Goal: Find specific page/section: Find specific page/section

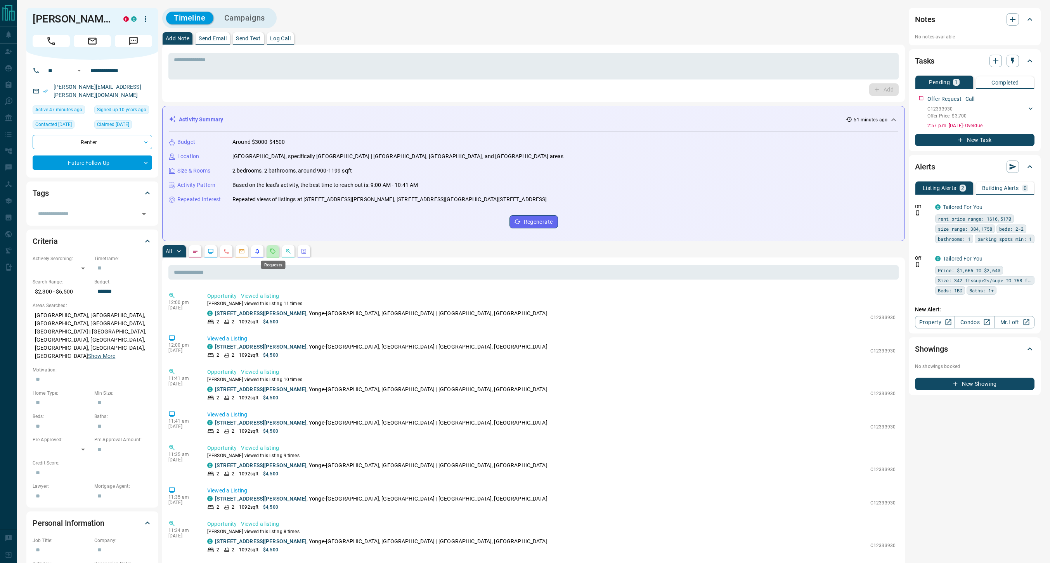
click at [273, 253] on icon "Requests" at bounding box center [273, 251] width 6 height 6
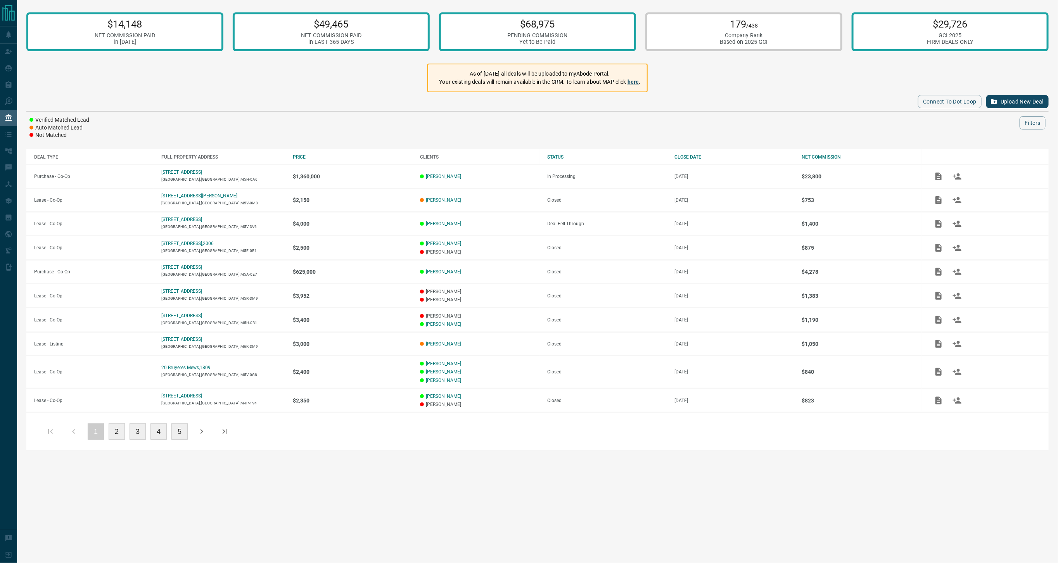
click at [154, 432] on button "4" at bounding box center [158, 432] width 16 height 16
click at [157, 431] on button "5" at bounding box center [158, 432] width 16 height 16
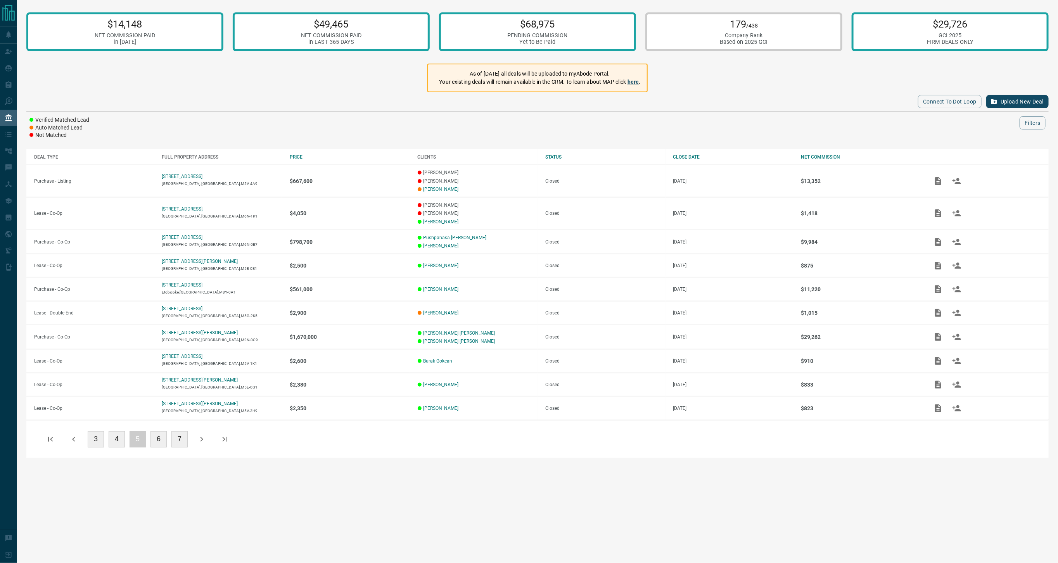
click at [159, 438] on button "6" at bounding box center [158, 439] width 16 height 16
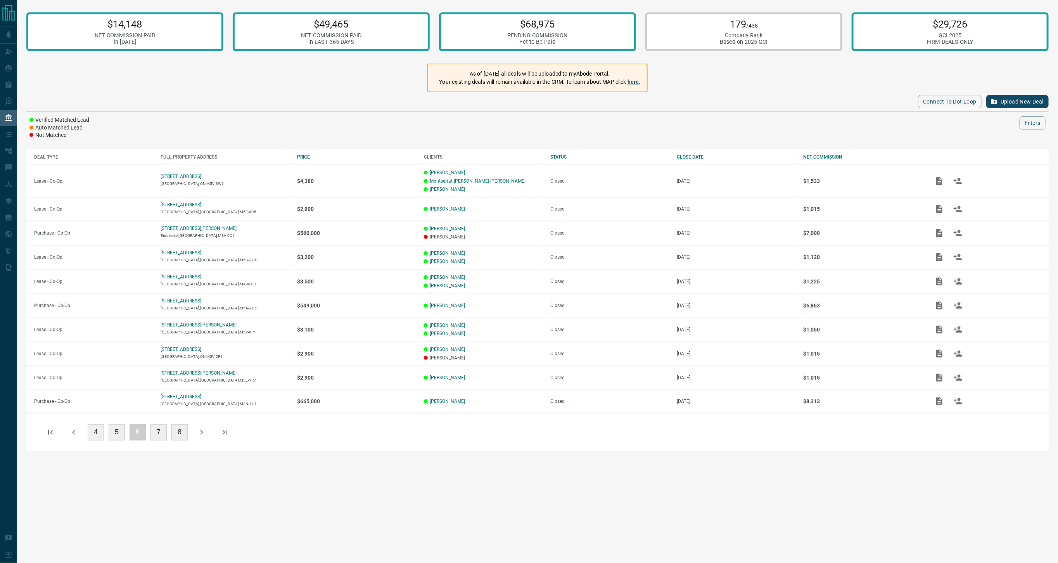
click at [157, 427] on button "7" at bounding box center [158, 432] width 16 height 16
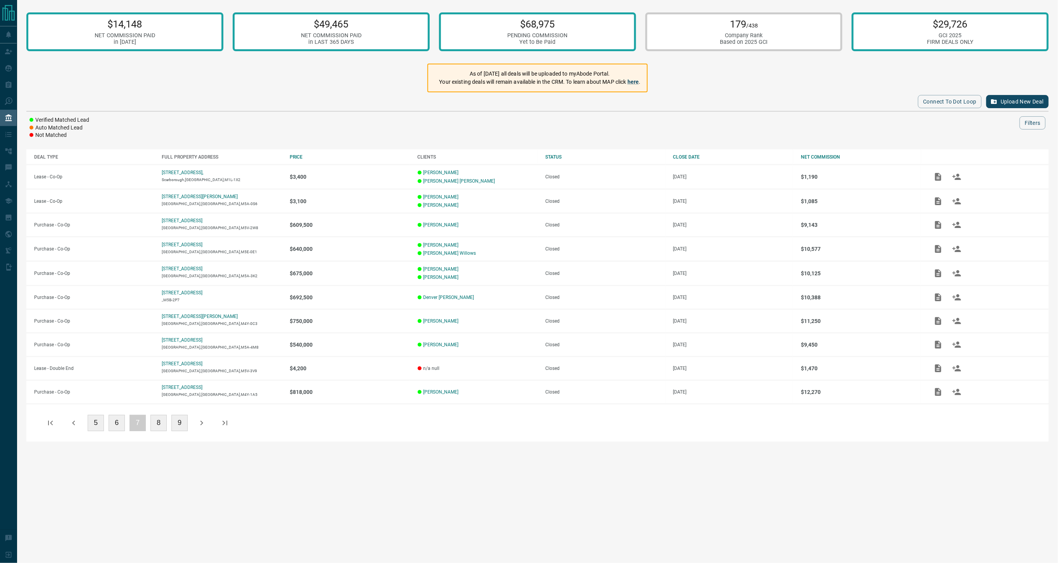
click at [99, 420] on button "5" at bounding box center [96, 423] width 16 height 16
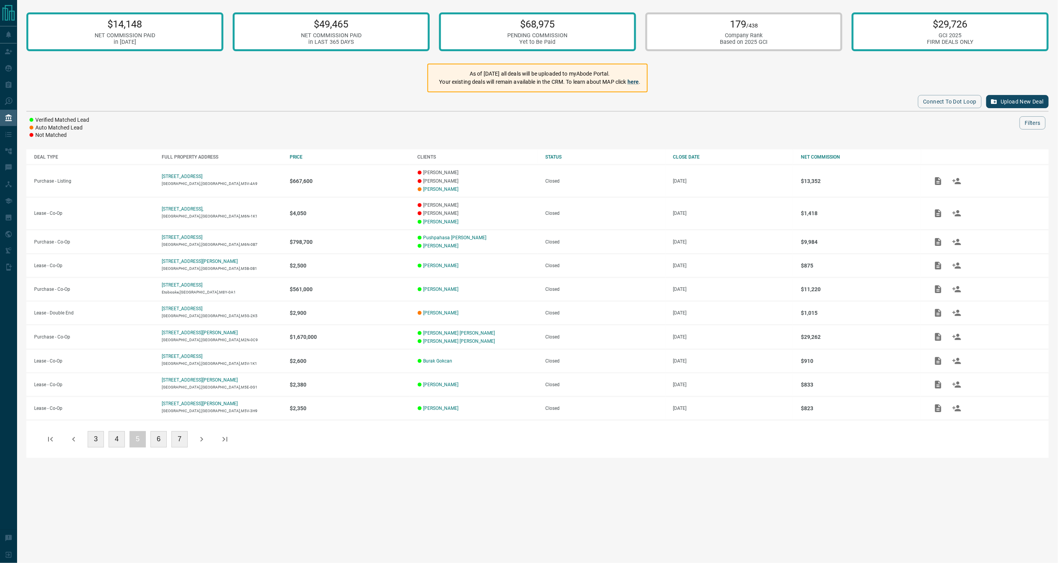
click at [159, 436] on button "6" at bounding box center [158, 439] width 16 height 16
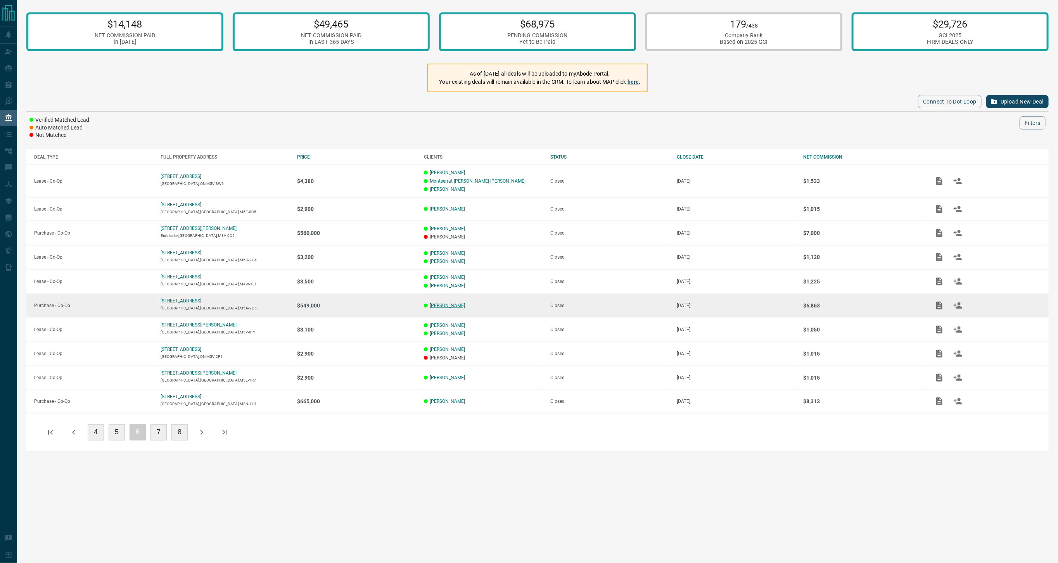
click at [442, 303] on link "Christopher Gill" at bounding box center [447, 305] width 35 height 5
